Goal: Transaction & Acquisition: Subscribe to service/newsletter

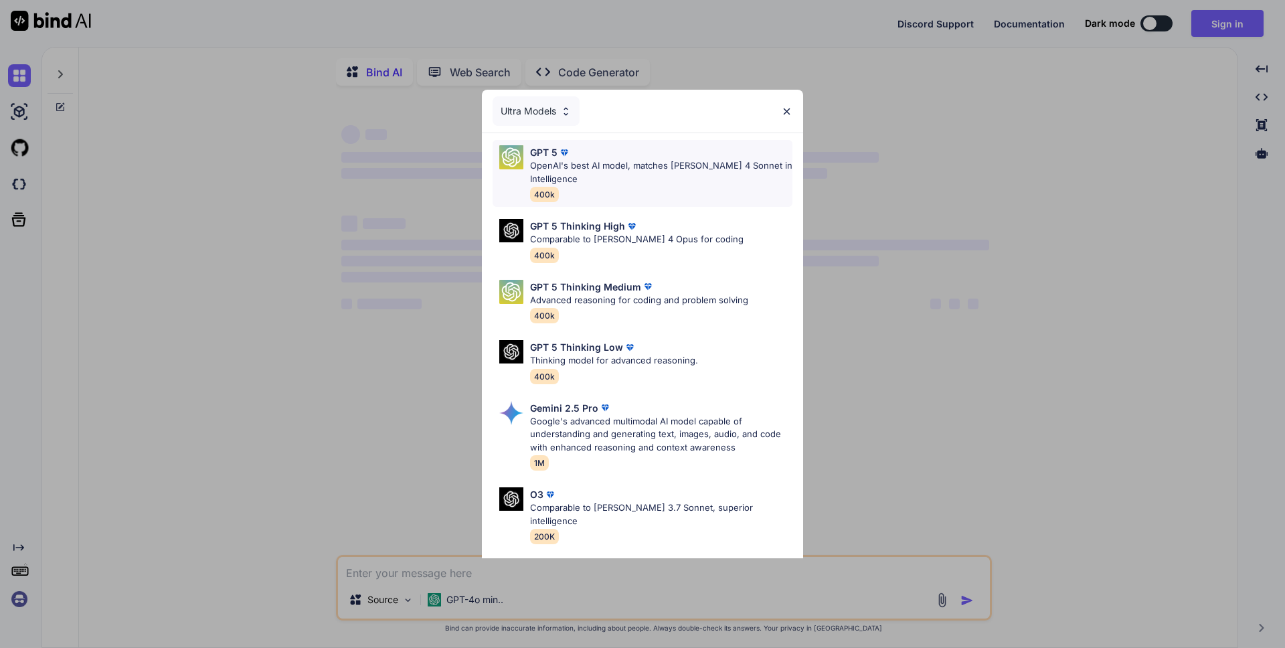
type textarea "x"
click at [707, 246] on div "GPT 5 Thinking High Comparable to [PERSON_NAME] 4 Opus for coding 400k" at bounding box center [643, 241] width 300 height 54
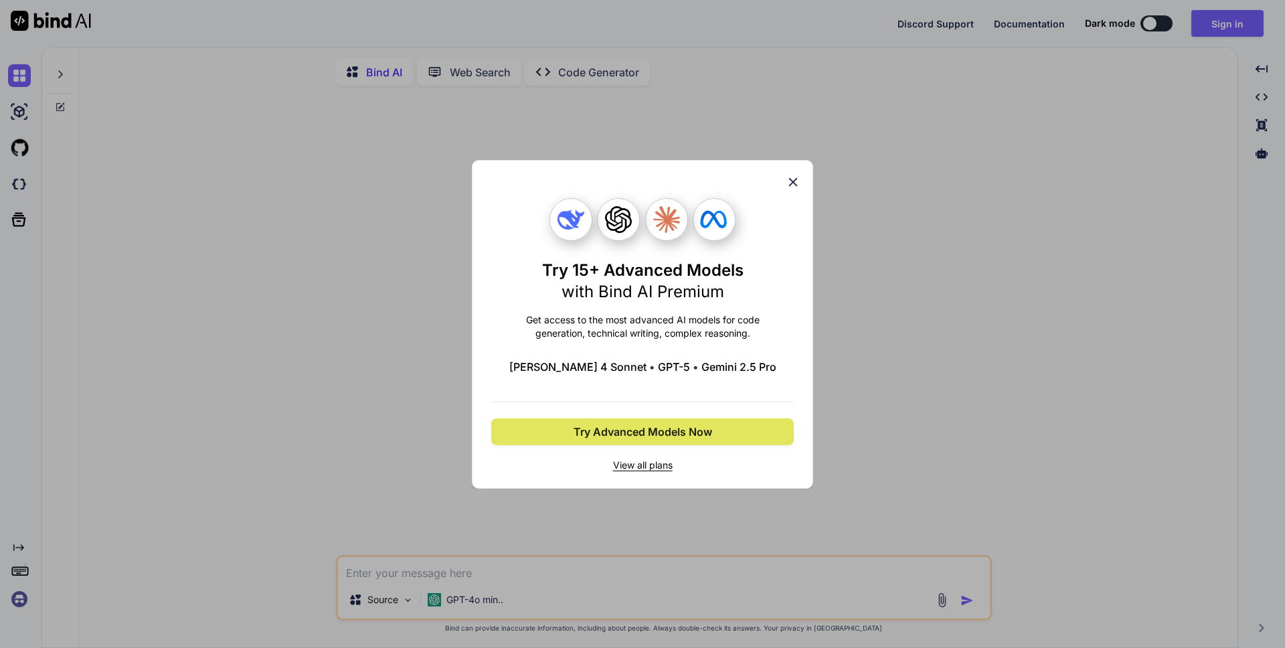
click at [702, 425] on span "Try Advanced Models Now" at bounding box center [643, 432] width 139 height 16
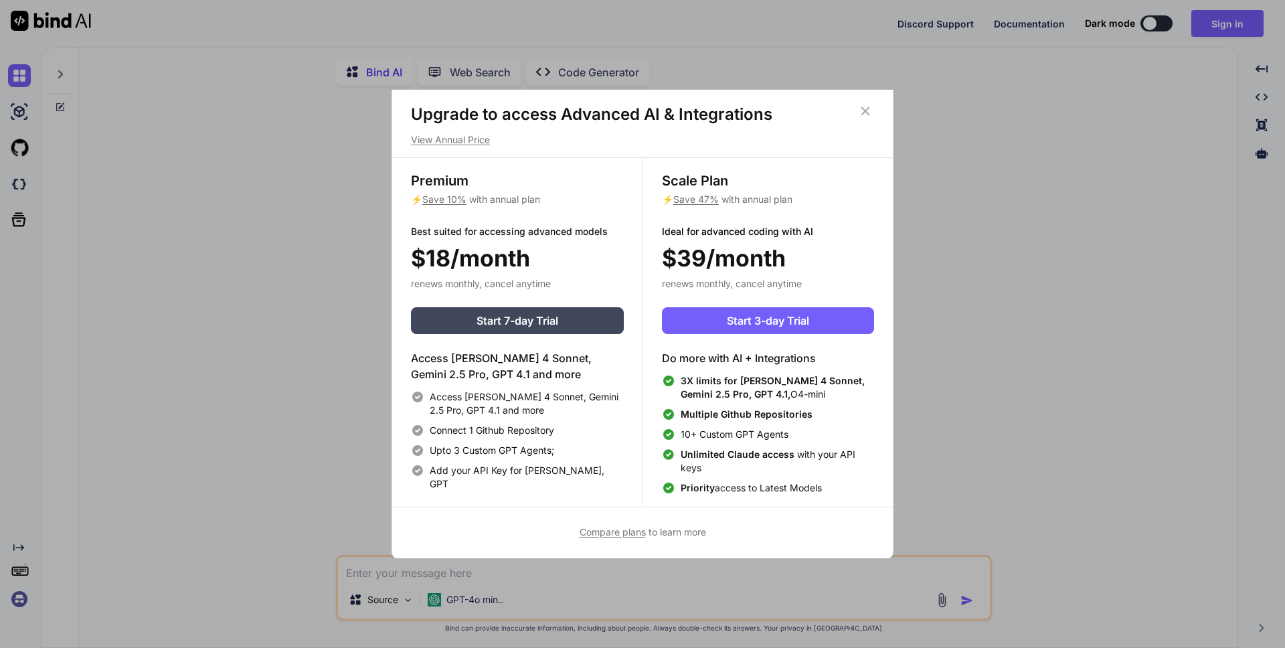
scroll to position [6, 0]
click at [455, 139] on p "View Annual Price" at bounding box center [642, 139] width 463 height 13
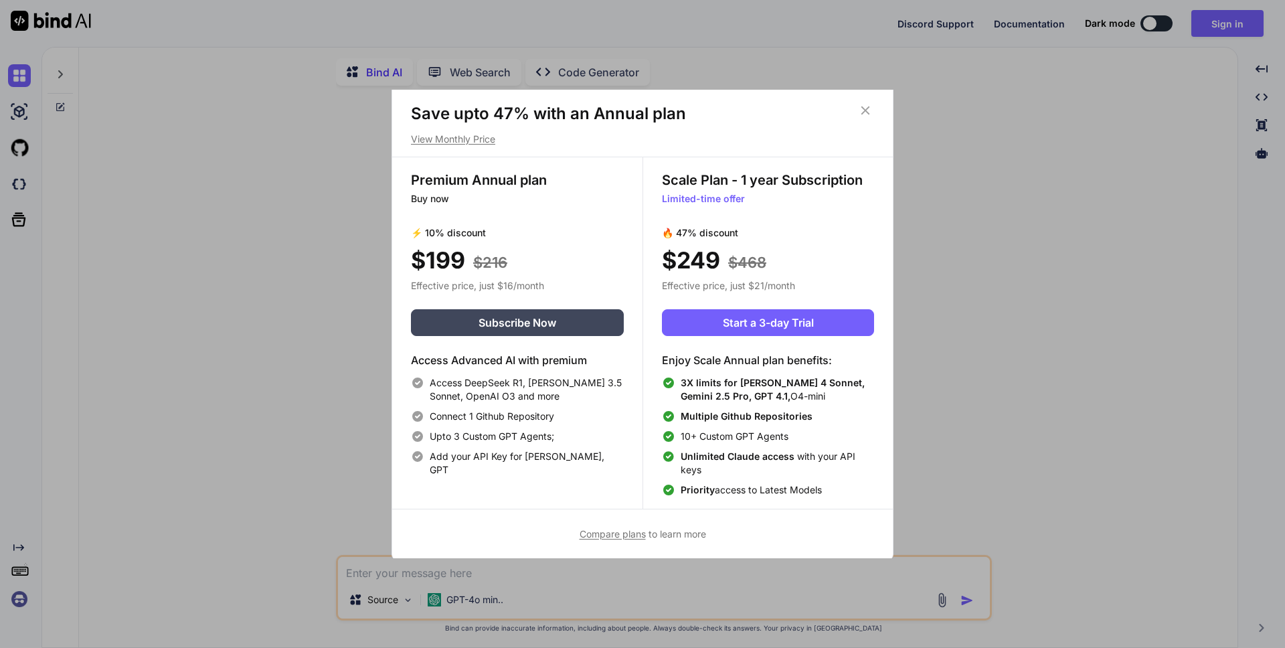
click at [864, 104] on icon at bounding box center [865, 110] width 15 height 15
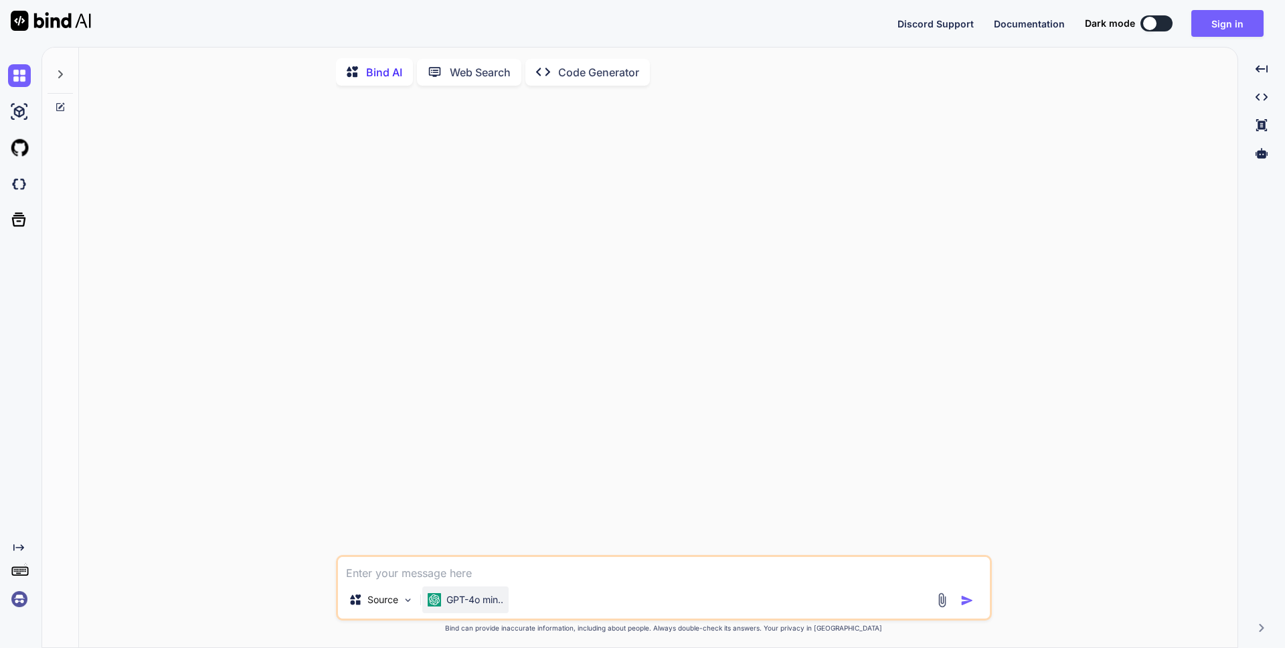
click at [458, 603] on p "GPT-4o min.." at bounding box center [475, 599] width 57 height 13
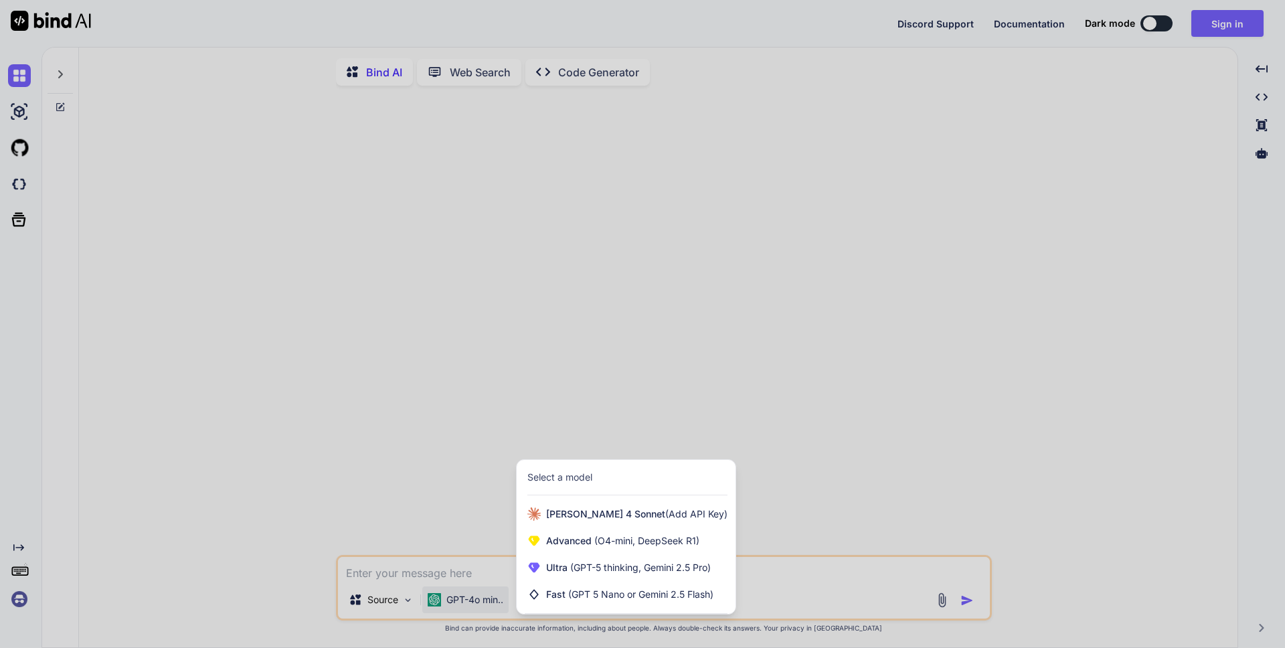
click at [679, 383] on div at bounding box center [642, 324] width 1285 height 648
